Goal: Transaction & Acquisition: Purchase product/service

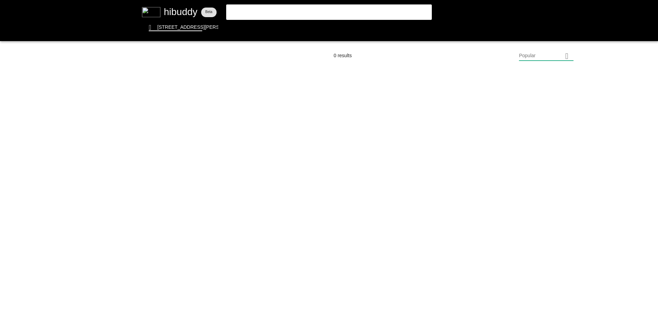
click at [337, 12] on flt-glass-pane at bounding box center [329, 156] width 658 height 312
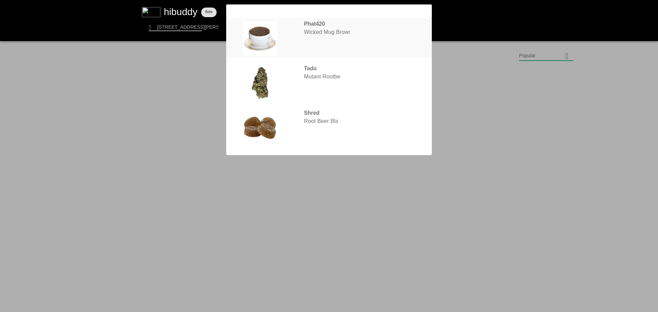
type input "mug"
click at [330, 31] on flt-glass-pane at bounding box center [329, 156] width 658 height 312
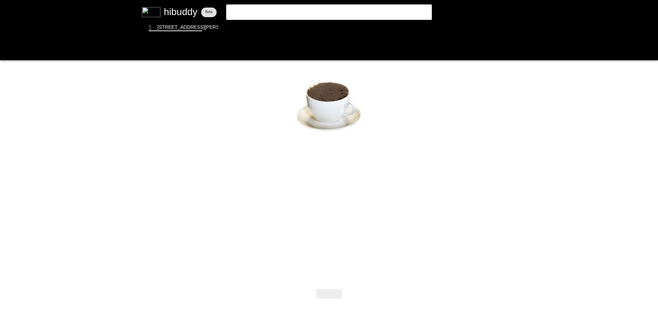
drag, startPoint x: 190, startPoint y: 219, endPoint x: 237, endPoint y: 221, distance: 47.0
click at [222, 221] on flt-glass-pane at bounding box center [329, 156] width 658 height 312
click at [249, 222] on flt-glass-pane at bounding box center [329, 156] width 658 height 312
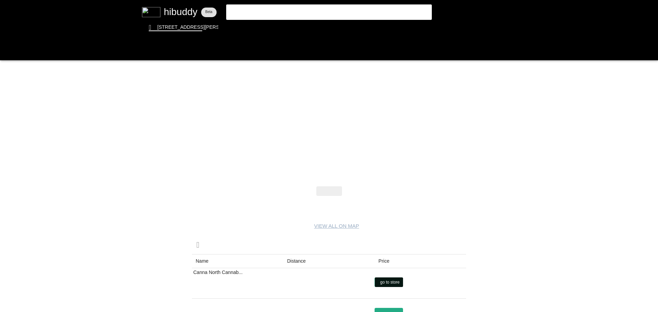
click at [383, 281] on flt-glass-pane at bounding box center [329, 156] width 658 height 312
click at [307, 9] on flt-glass-pane at bounding box center [329, 156] width 658 height 312
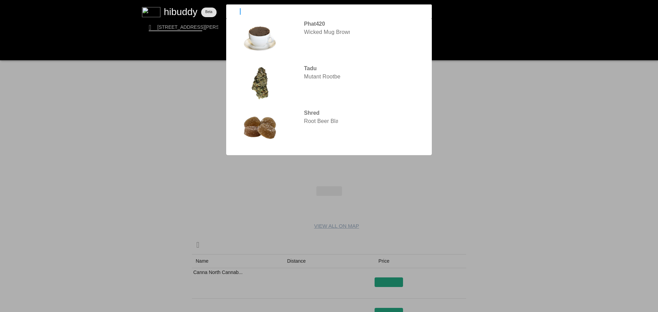
click at [307, 9] on input "mug" at bounding box center [323, 11] width 189 height 6
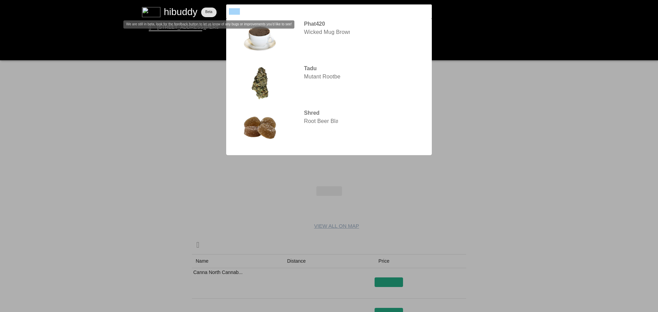
drag, startPoint x: 307, startPoint y: 9, endPoint x: 198, endPoint y: 10, distance: 108.7
click at [198, 10] on flt-glass-pane at bounding box center [329, 156] width 658 height 312
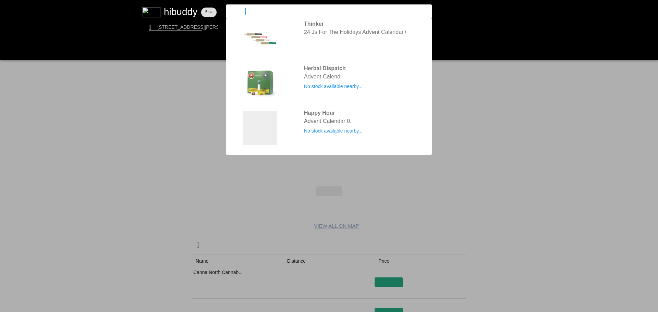
type input "advent"
click at [343, 42] on flt-glass-pane at bounding box center [329, 156] width 658 height 312
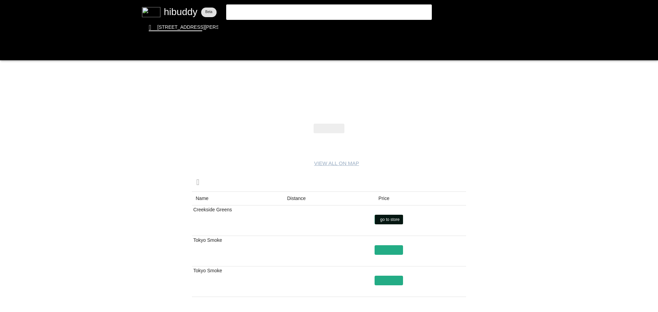
click at [386, 218] on flt-glass-pane at bounding box center [329, 156] width 658 height 312
click at [387, 253] on flt-glass-pane at bounding box center [329, 156] width 658 height 312
click at [340, 14] on flt-glass-pane at bounding box center [329, 156] width 658 height 312
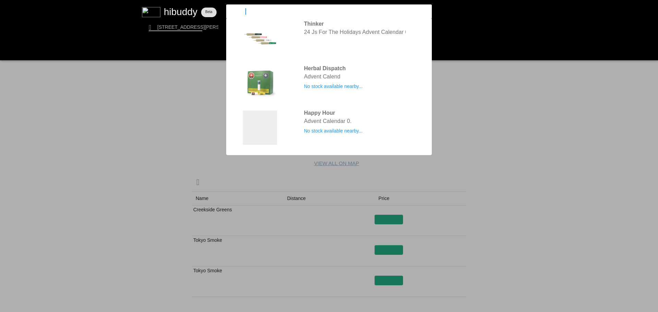
click at [340, 14] on input "advent" at bounding box center [323, 11] width 189 height 6
drag, startPoint x: 340, startPoint y: 14, endPoint x: 226, endPoint y: 16, distance: 114.6
click at [226, 16] on flt-glass-pane at bounding box center [329, 156] width 658 height 312
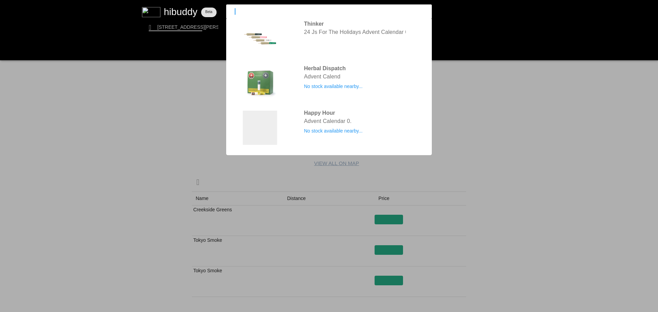
type input "cbg"
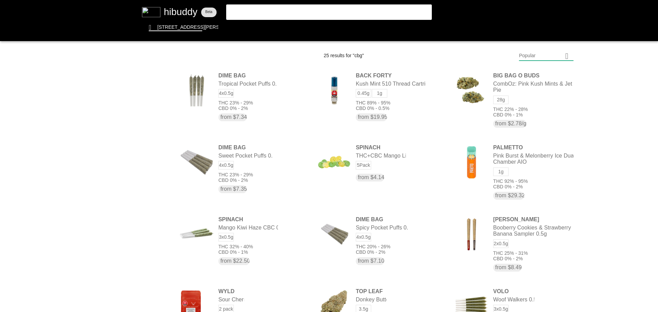
click at [157, 204] on flt-glass-pane at bounding box center [329, 156] width 658 height 312
